Goal: Transaction & Acquisition: Purchase product/service

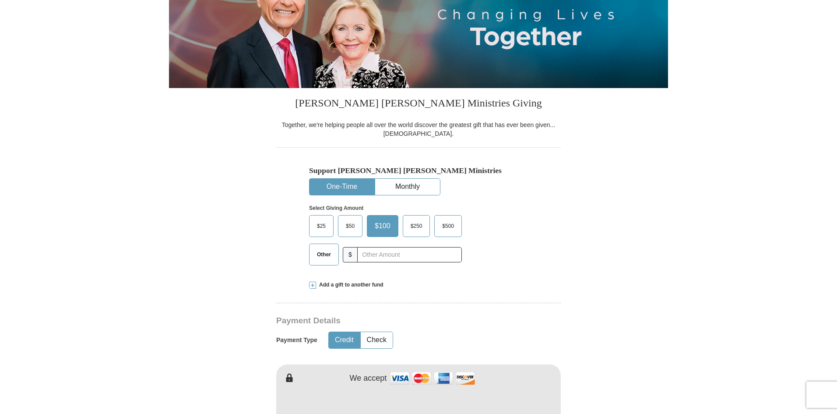
click at [324, 255] on span "Other" at bounding box center [323, 254] width 23 height 13
click at [0, 0] on input "Other" at bounding box center [0, 0] width 0 height 0
type input "571.35"
click at [534, 254] on div "Support [PERSON_NAME] [PERSON_NAME] Ministries One-Time Monthly Select Giving A…" at bounding box center [418, 209] width 284 height 125
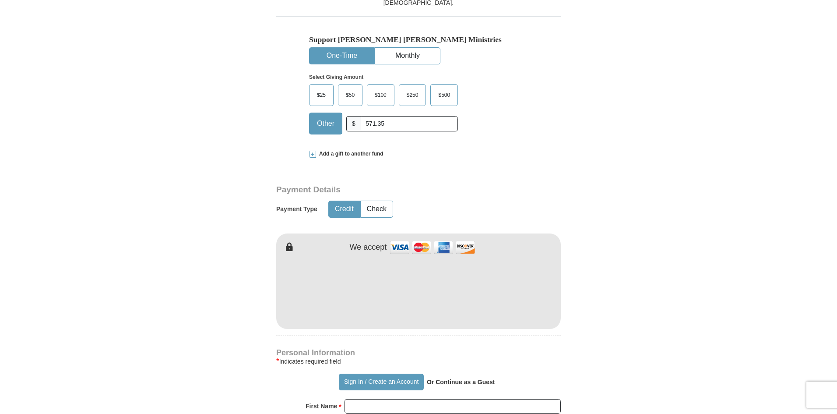
scroll to position [263, 0]
type input "[DEMOGRAPHIC_DATA]"
type input "[GEOGRAPHIC_DATA]"
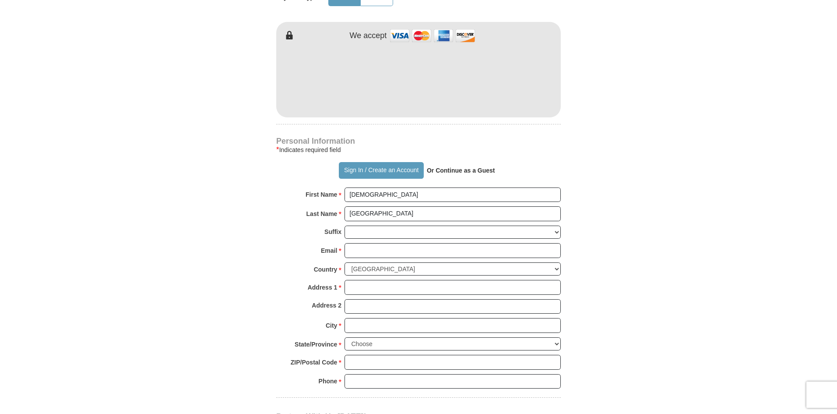
scroll to position [525, 0]
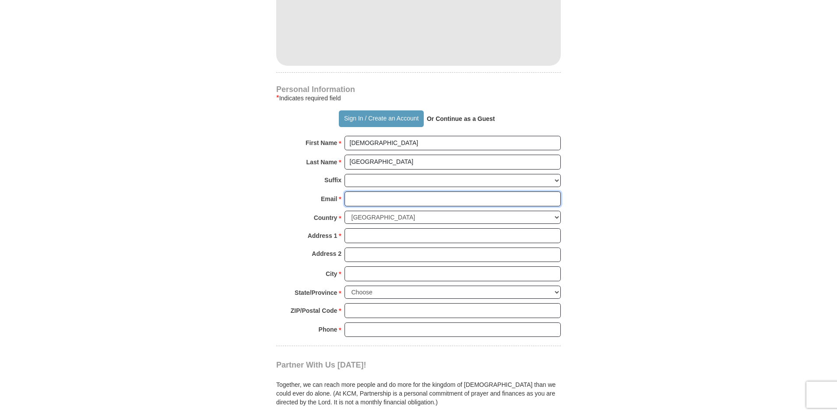
click at [387, 196] on input "Email *" at bounding box center [452, 198] width 216 height 15
type input "[EMAIL_ADDRESS][DOMAIN_NAME]"
type input "[STREET_ADDRESS][PERSON_NAME]"
type input "Spring"
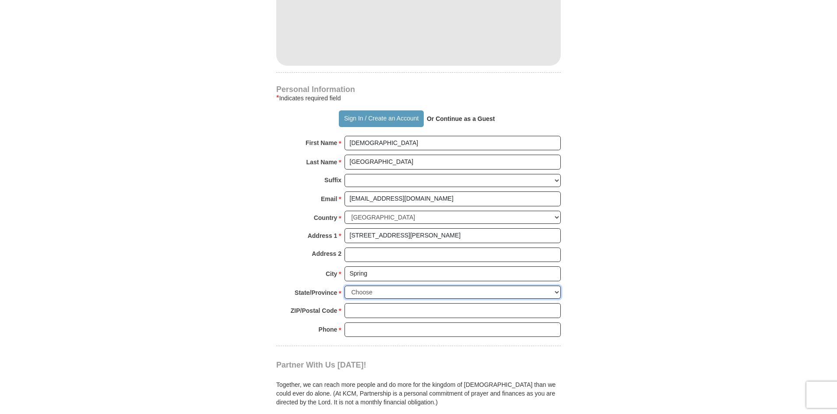
select select "[GEOGRAPHIC_DATA]"
type input "77379"
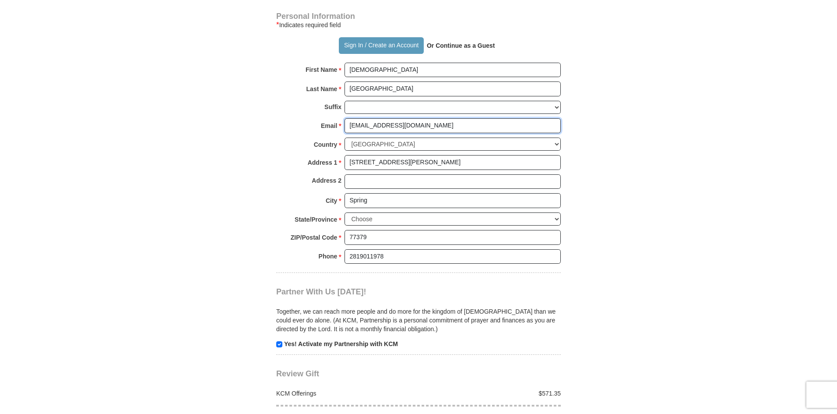
scroll to position [613, 0]
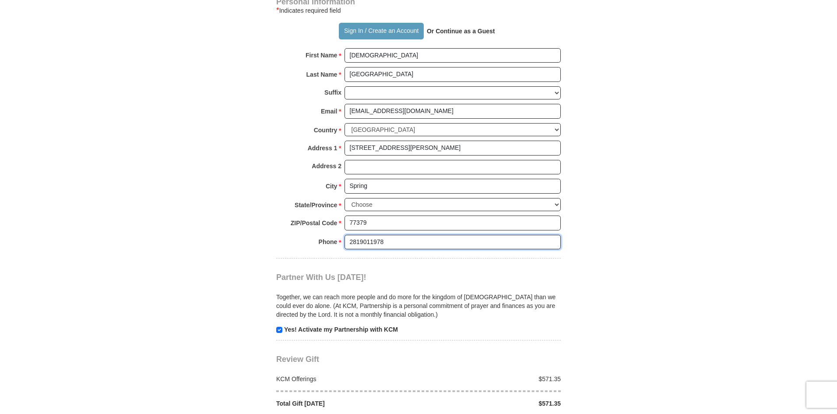
drag, startPoint x: 423, startPoint y: 243, endPoint x: 316, endPoint y: 241, distance: 106.4
click at [315, 241] on div "Phone * * 2819011978 Please enter Phone Number Please enter Phone" at bounding box center [418, 244] width 284 height 19
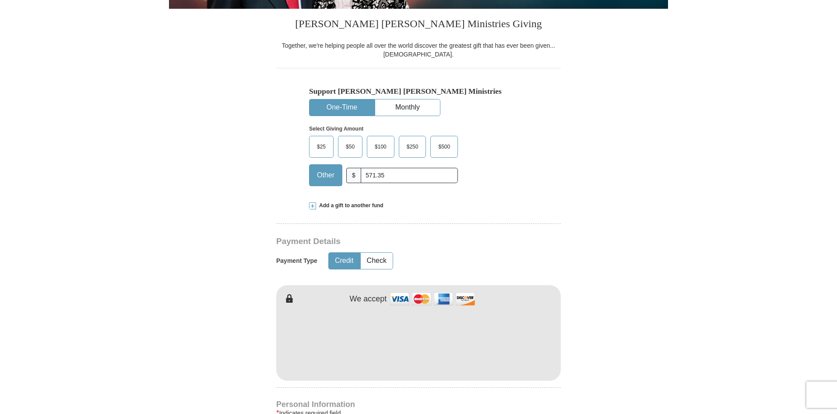
scroll to position [219, 0]
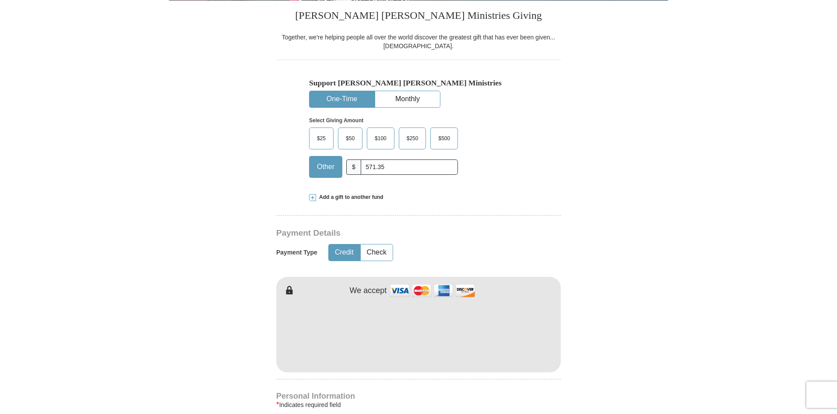
type input "2146203465"
click at [311, 200] on span at bounding box center [312, 197] width 7 height 7
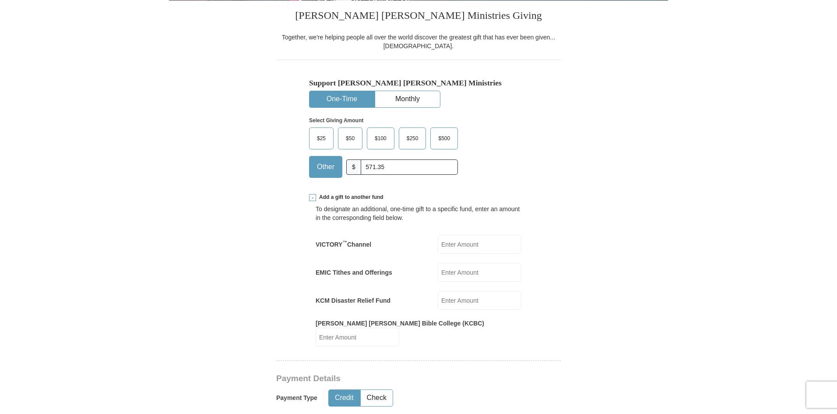
click at [466, 272] on input "EMIC Tithes and Offerings" at bounding box center [480, 272] width 84 height 19
type input "571.35"
drag, startPoint x: 412, startPoint y: 166, endPoint x: 360, endPoint y: 169, distance: 51.7
click at [361, 169] on input "571.35" at bounding box center [409, 166] width 97 height 15
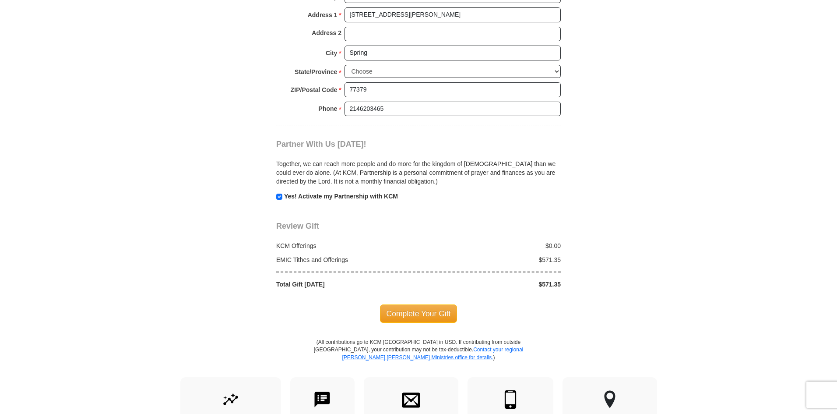
scroll to position [919, 0]
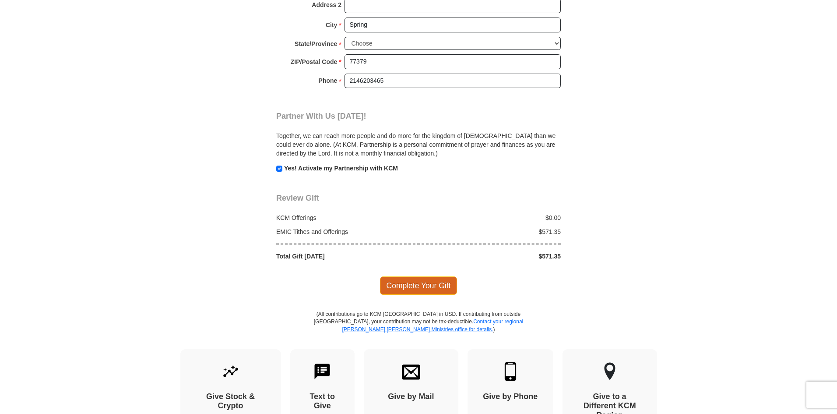
click at [417, 276] on span "Complete Your Gift" at bounding box center [418, 285] width 77 height 18
